Goal: Task Accomplishment & Management: Manage account settings

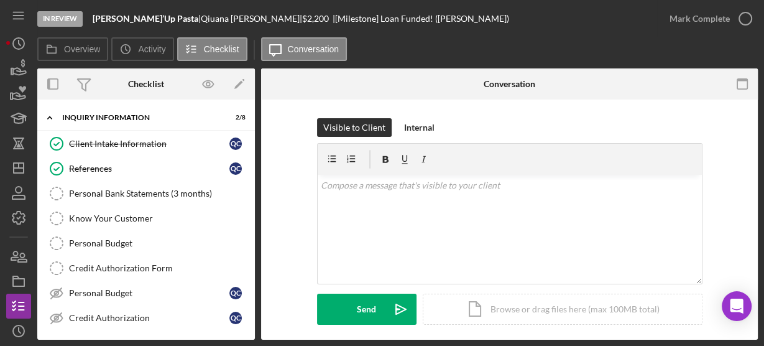
scroll to position [484, 0]
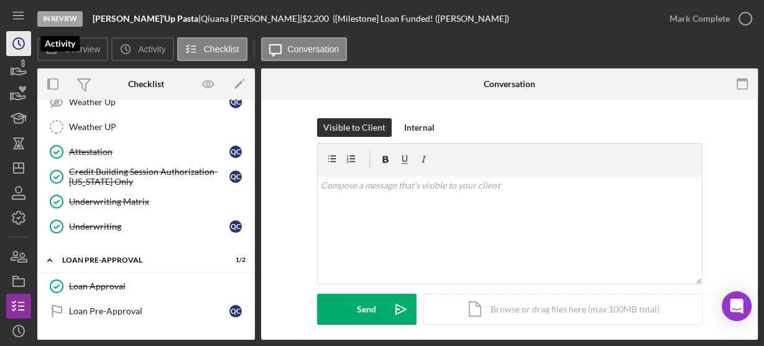
click at [13, 42] on circle "button" at bounding box center [18, 43] width 11 height 11
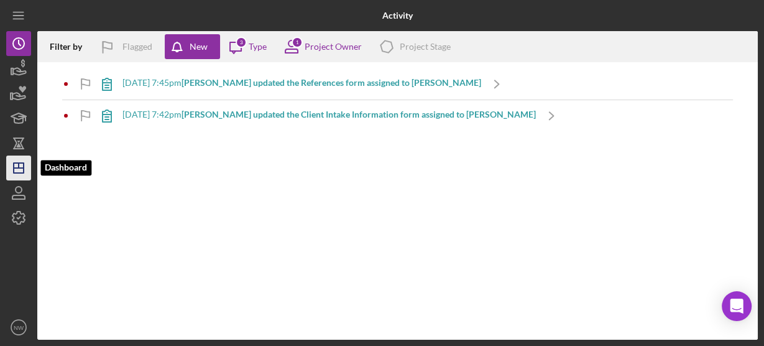
click at [15, 168] on line "button" at bounding box center [19, 168] width 10 height 0
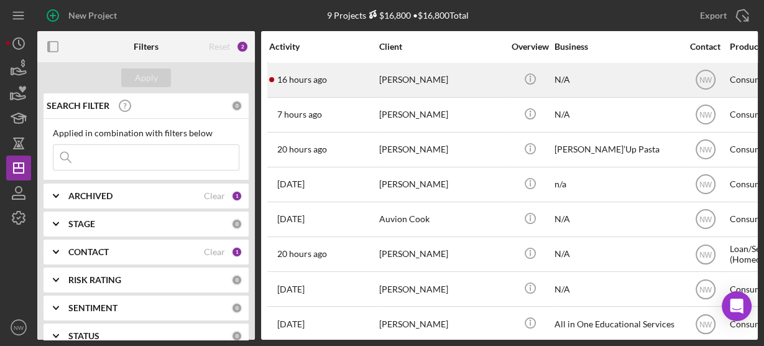
click at [404, 83] on div "[PERSON_NAME]" at bounding box center [441, 79] width 124 height 33
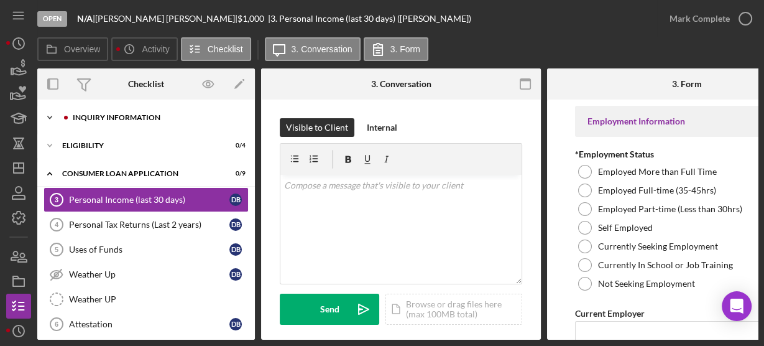
click at [51, 119] on icon "Icon/Expander" at bounding box center [49, 117] width 25 height 25
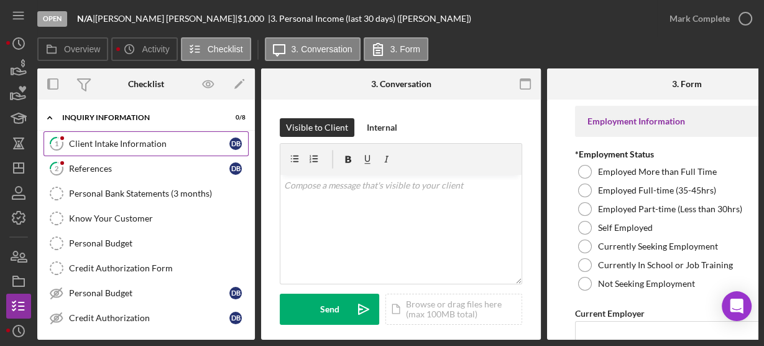
click at [72, 136] on icon "1" at bounding box center [56, 143] width 31 height 31
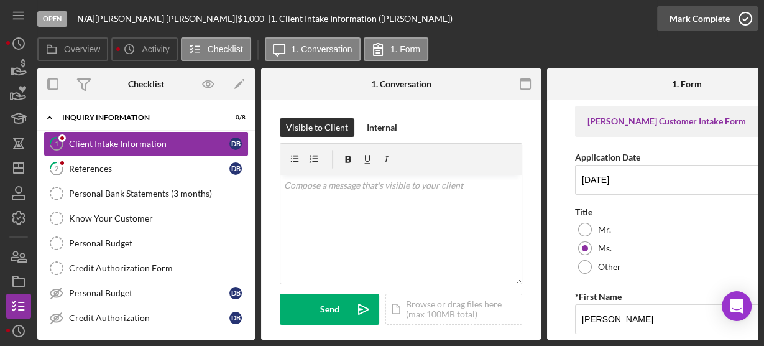
click at [746, 26] on icon "button" at bounding box center [745, 18] width 31 height 31
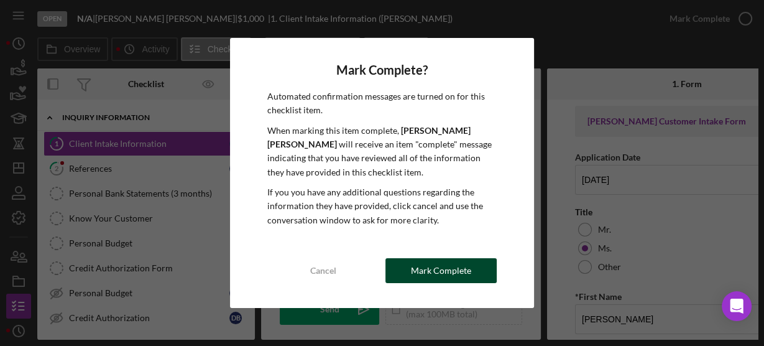
click at [468, 272] on div "Mark Complete" at bounding box center [441, 270] width 60 height 25
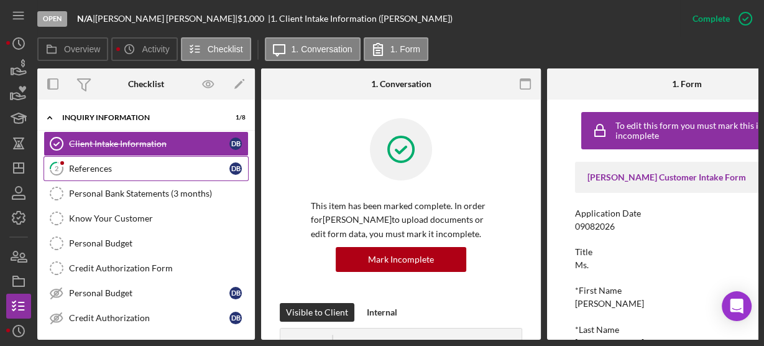
click at [94, 165] on div "References" at bounding box center [149, 169] width 160 height 10
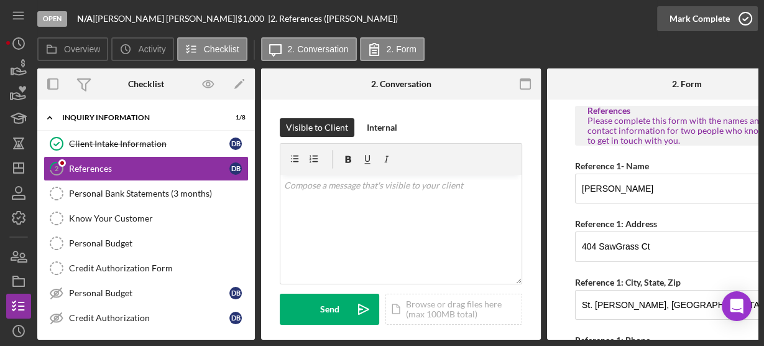
click at [746, 19] on icon "button" at bounding box center [745, 18] width 31 height 31
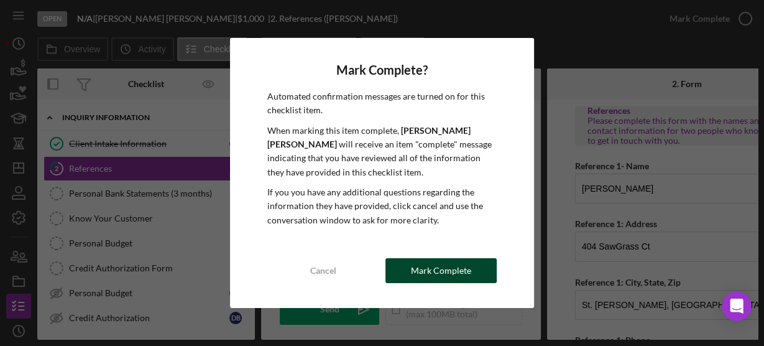
click at [460, 272] on div "Mark Complete" at bounding box center [441, 270] width 60 height 25
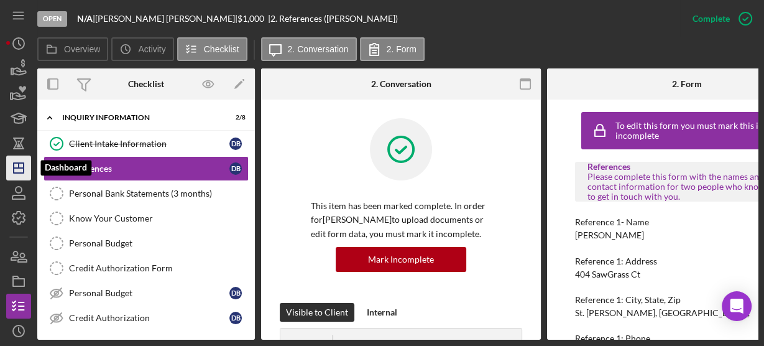
click at [11, 164] on icon "Icon/Dashboard" at bounding box center [18, 167] width 31 height 31
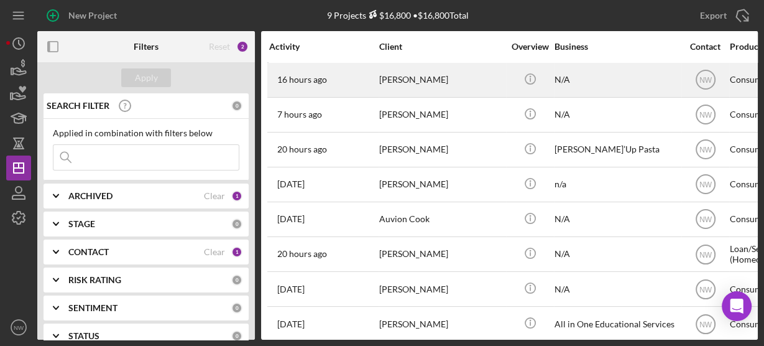
click at [402, 79] on div "[PERSON_NAME]" at bounding box center [441, 79] width 124 height 33
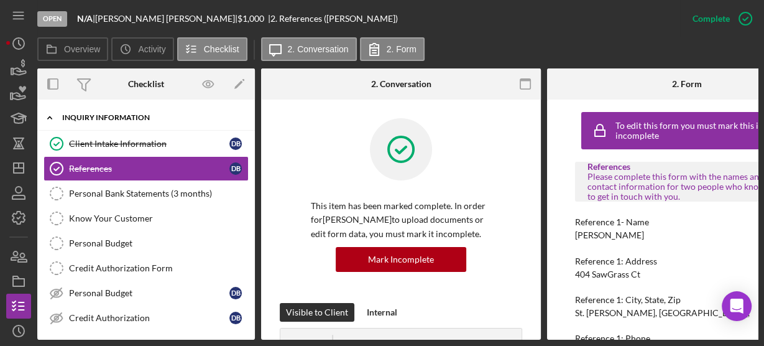
click at [49, 117] on polyline at bounding box center [50, 117] width 4 height 2
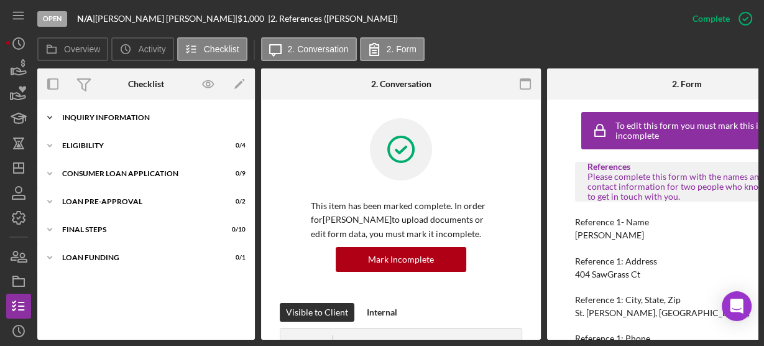
click at [49, 118] on polyline at bounding box center [50, 117] width 4 height 2
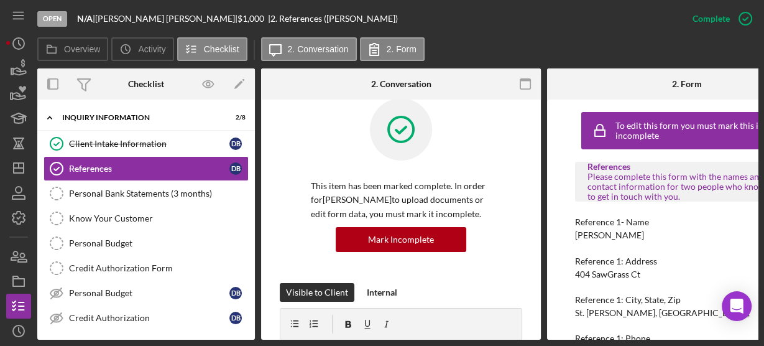
click at [306, 152] on div "This item has been marked complete. In order for [PERSON_NAME] to upload docume…" at bounding box center [401, 190] width 243 height 185
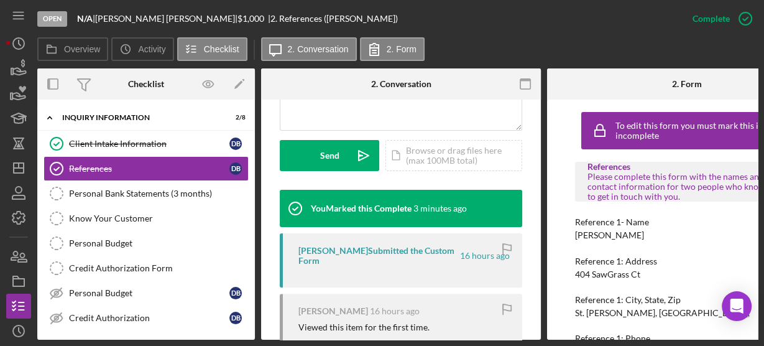
scroll to position [455, 0]
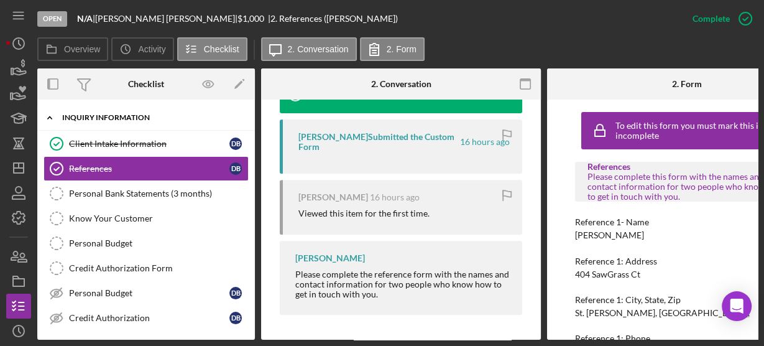
click at [49, 118] on polyline at bounding box center [50, 117] width 4 height 2
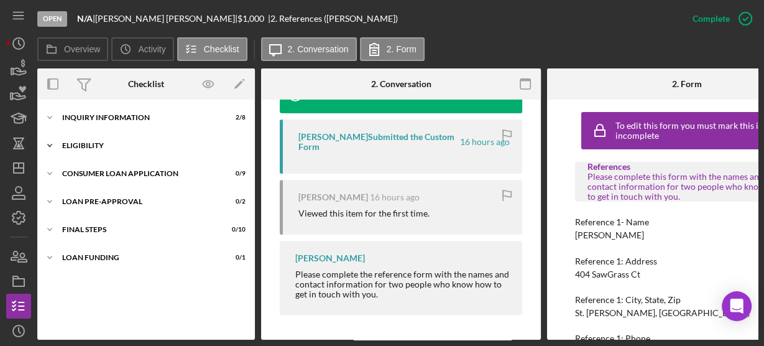
click at [53, 143] on icon "Icon/Expander" at bounding box center [49, 145] width 25 height 25
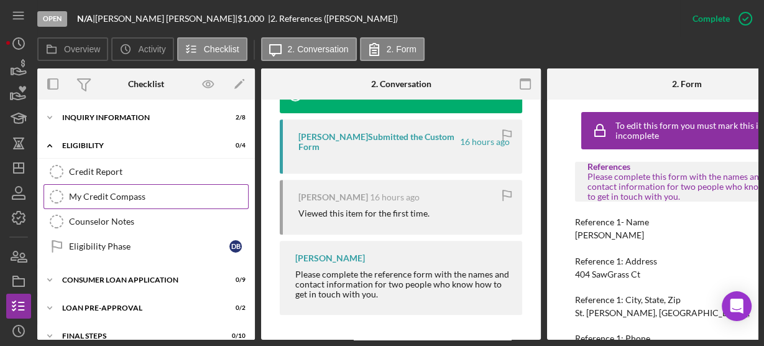
click at [96, 201] on link "My Credit Compass My Credit Compass" at bounding box center [146, 196] width 205 height 25
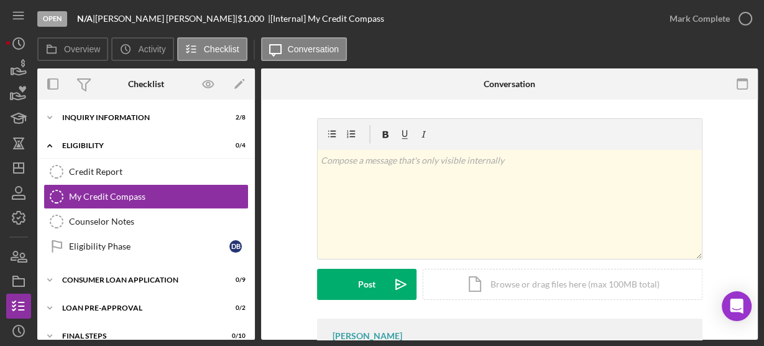
click at [754, 334] on div "v Color teal Color pink Remove color Add row above Add row below Add column bef…" at bounding box center [509, 268] width 497 height 338
click at [754, 330] on div "v Color teal Color pink Remove color Add row above Add row below Add column bef…" at bounding box center [509, 268] width 497 height 338
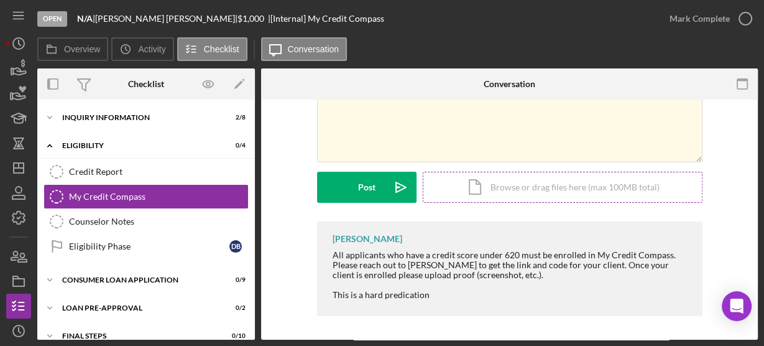
click at [536, 190] on div "Icon/Document Browse or drag files here (max 100MB total) Tap to choose files o…" at bounding box center [563, 187] width 280 height 31
click at [366, 134] on div "v Color teal Color pink Remove color Add row above Add row below Add column bef…" at bounding box center [510, 107] width 384 height 109
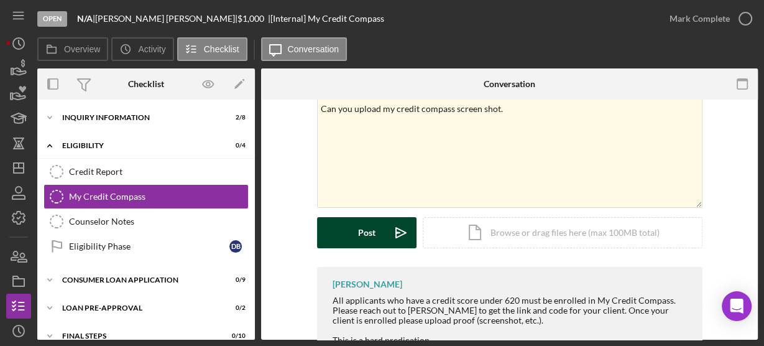
click at [348, 233] on button "Post Icon/icon-invite-send" at bounding box center [366, 232] width 99 height 31
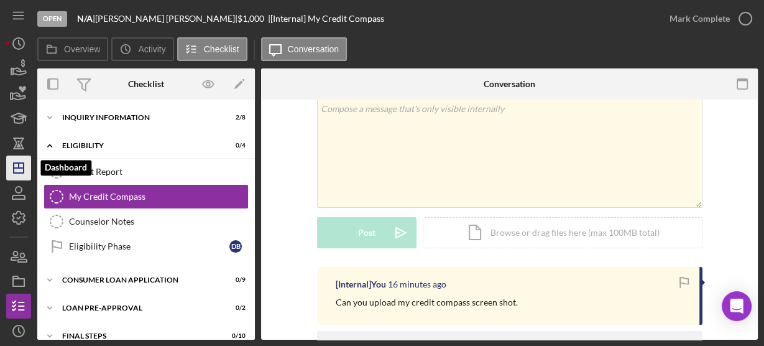
click at [21, 169] on icon "Icon/Dashboard" at bounding box center [18, 167] width 31 height 31
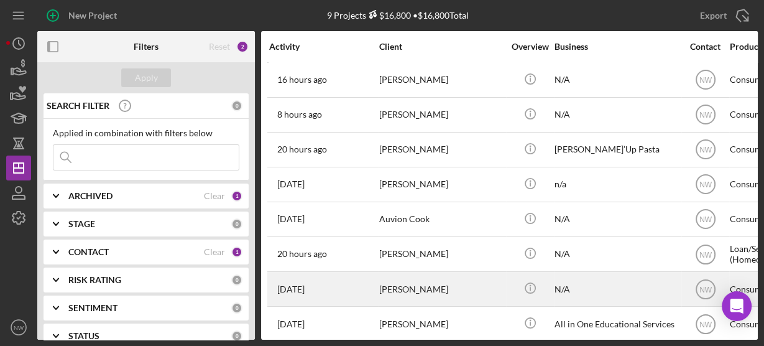
click at [403, 283] on div "[PERSON_NAME]" at bounding box center [441, 288] width 124 height 33
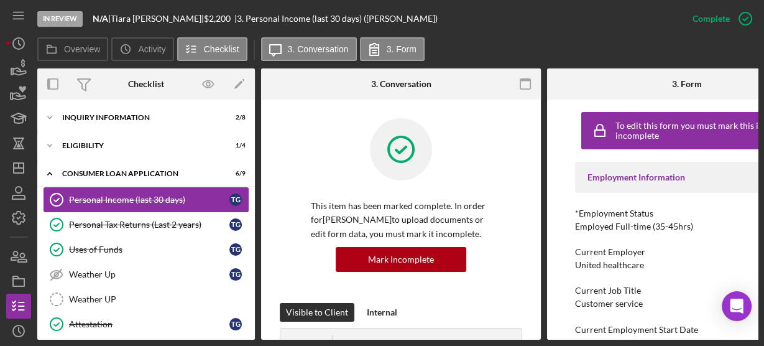
click at [171, 201] on div "Personal Income (last 30 days)" at bounding box center [149, 200] width 160 height 10
click at [53, 120] on icon "Icon/Expander" at bounding box center [49, 117] width 25 height 25
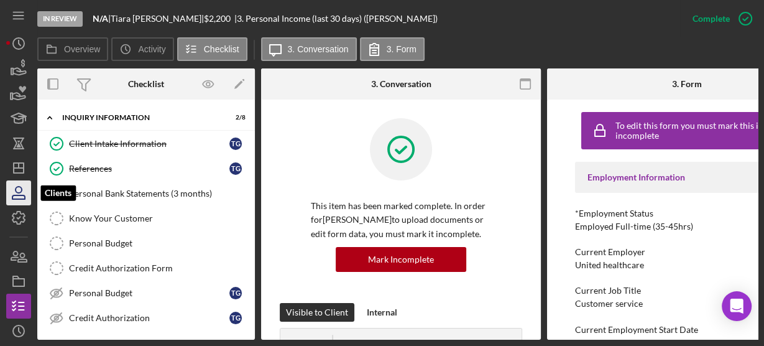
click at [21, 197] on icon "button" at bounding box center [18, 192] width 31 height 31
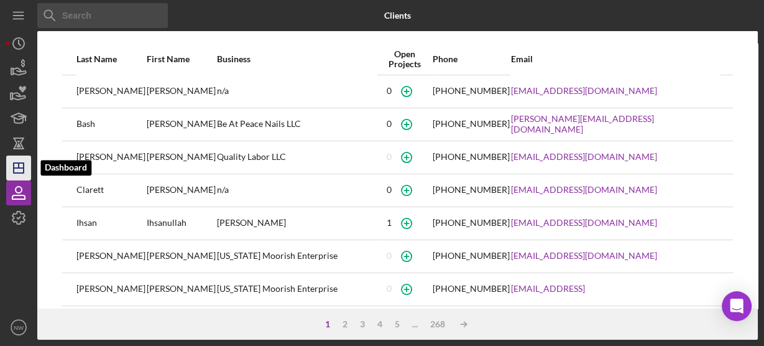
click at [19, 166] on line "button" at bounding box center [19, 165] width 0 height 5
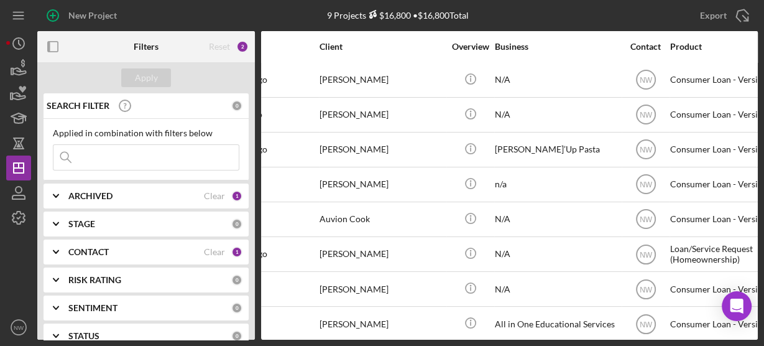
scroll to position [0, 40]
